Goal: Task Accomplishment & Management: Manage account settings

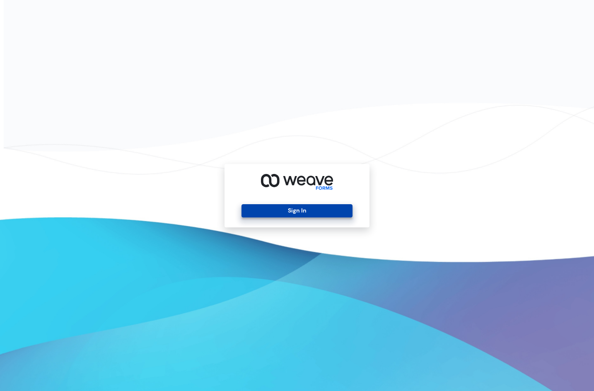
click at [307, 212] on button "Sign In" at bounding box center [296, 210] width 111 height 13
